Goal: Go to known website: Access a specific website the user already knows

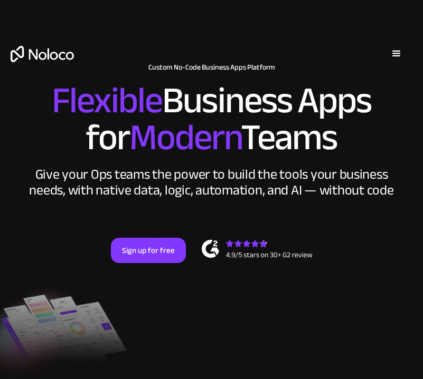
click at [405, 64] on div "menu" at bounding box center [396, 54] width 32 height 32
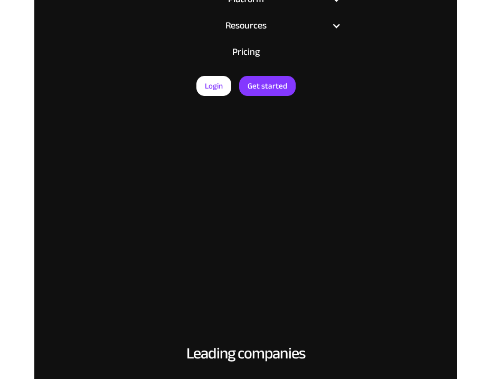
scroll to position [101, 0]
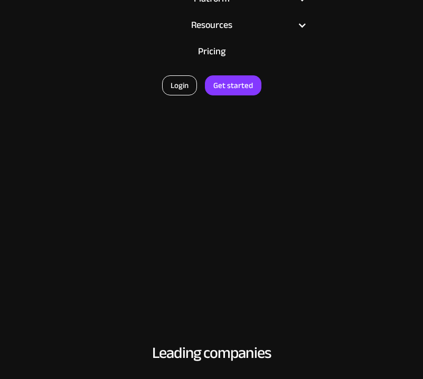
click at [183, 83] on link "Login" at bounding box center [179, 85] width 35 height 20
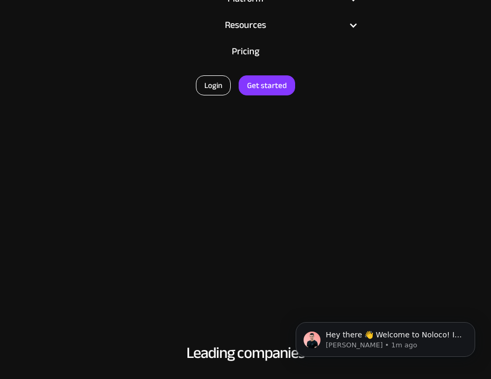
scroll to position [0, 0]
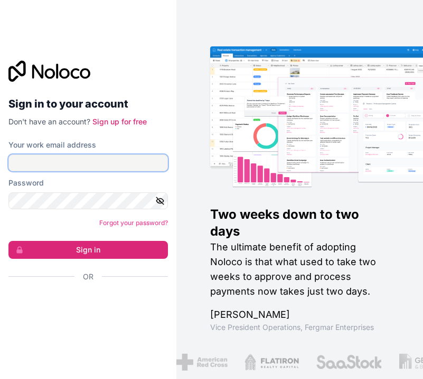
type input "fernando@district8dublin.com"
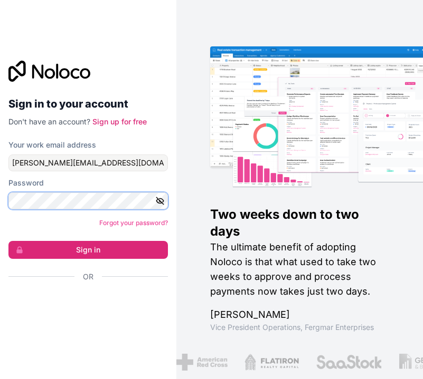
click at [88, 250] on button "Sign in" at bounding box center [87, 250] width 159 height 18
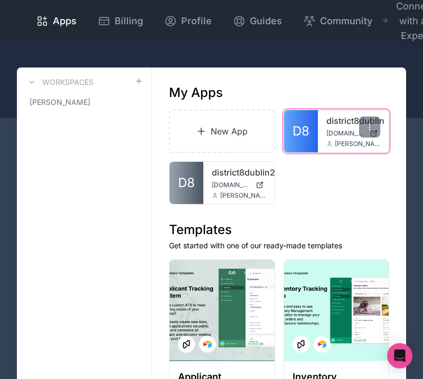
click at [321, 142] on div "district8dublin district8dublin.noloco.co fernando@district8dublin.com" at bounding box center [353, 131] width 71 height 42
click at [315, 137] on link "D8" at bounding box center [301, 131] width 34 height 42
